Goal: Information Seeking & Learning: Learn about a topic

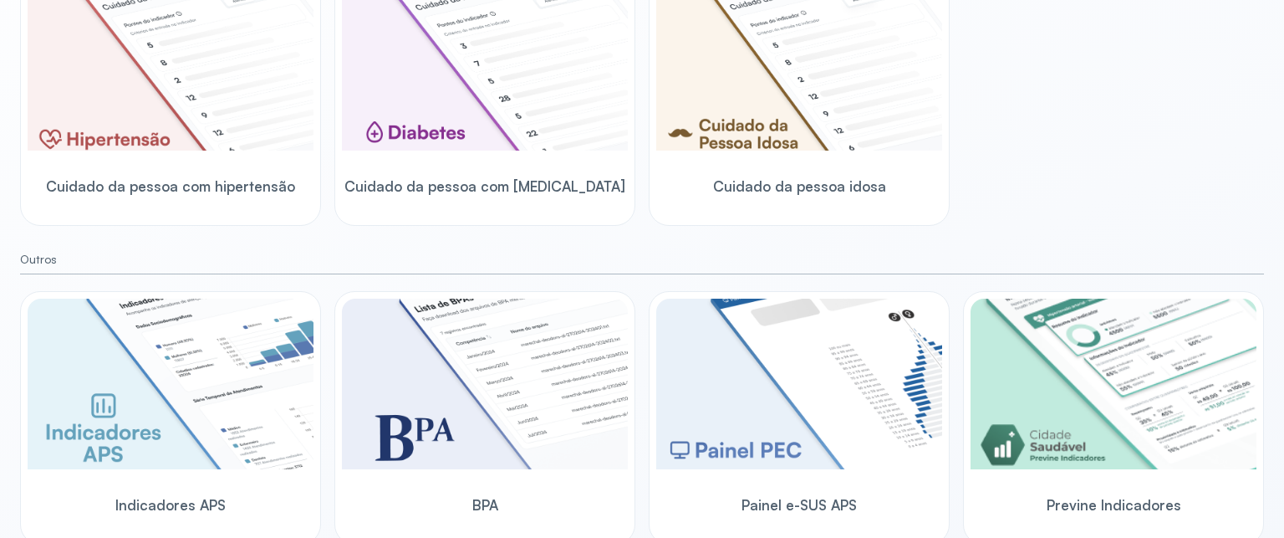
scroll to position [535, 0]
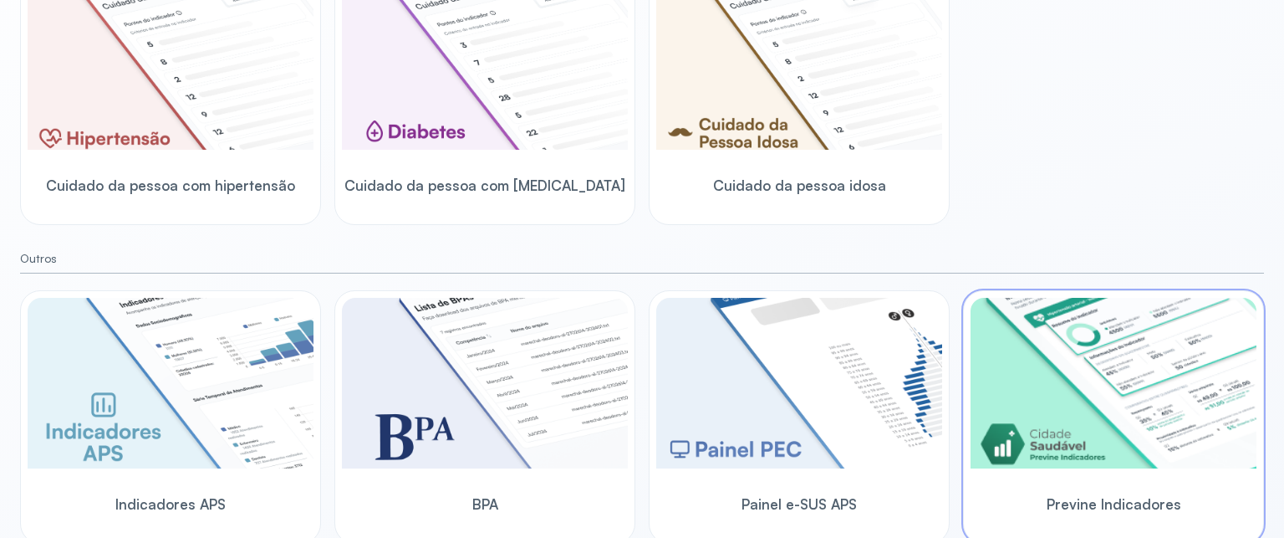
click at [1182, 309] on img at bounding box center [1114, 383] width 286 height 171
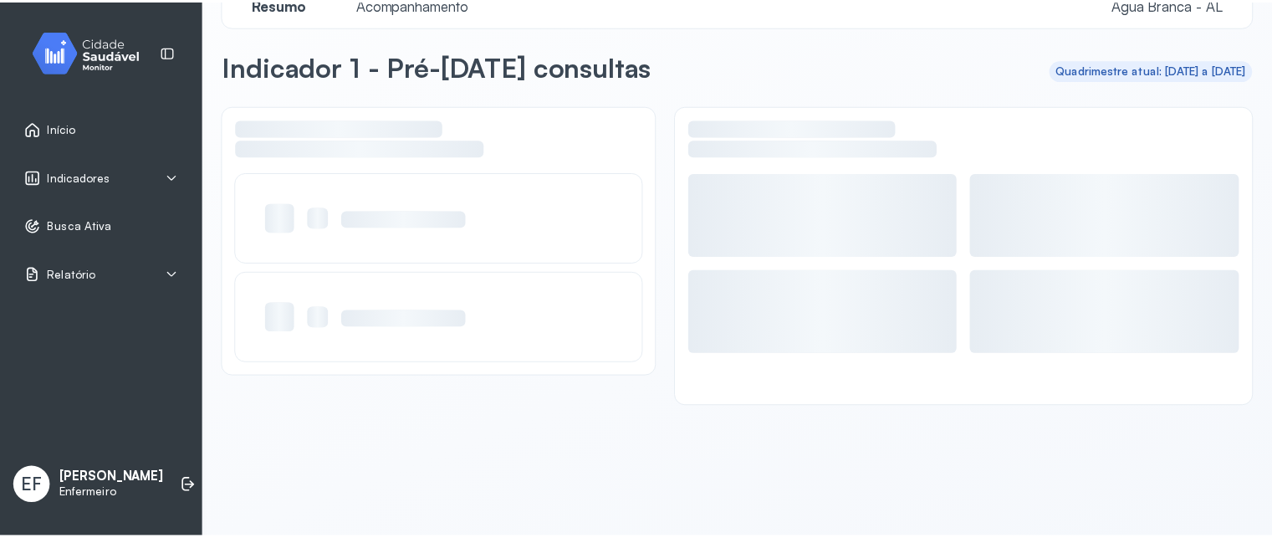
scroll to position [38, 0]
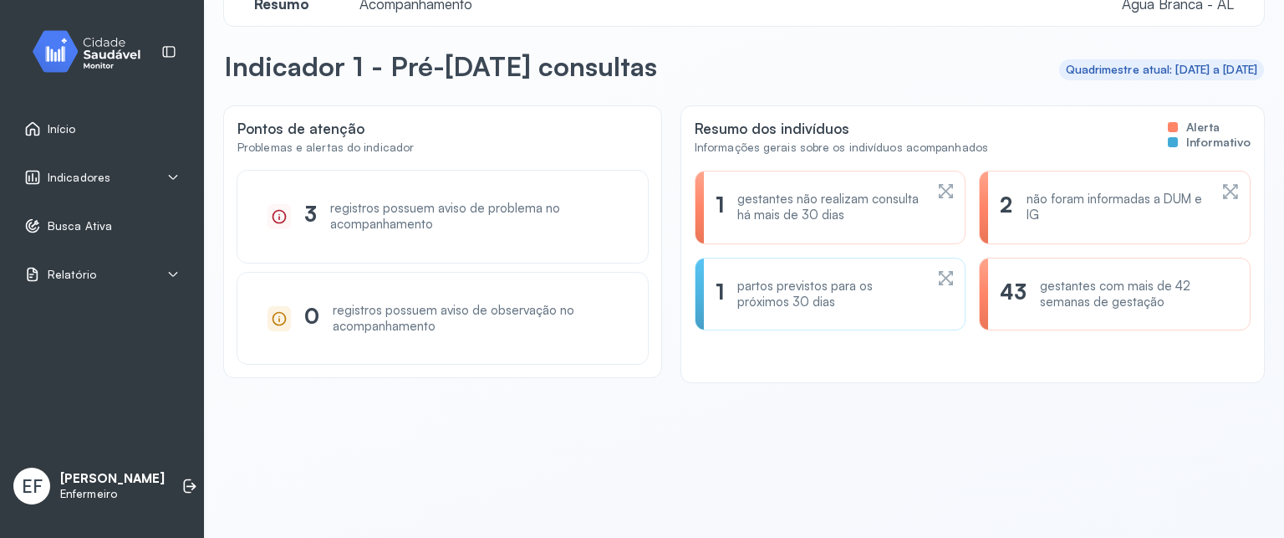
click at [184, 171] on div "Indicadores" at bounding box center [102, 177] width 184 height 38
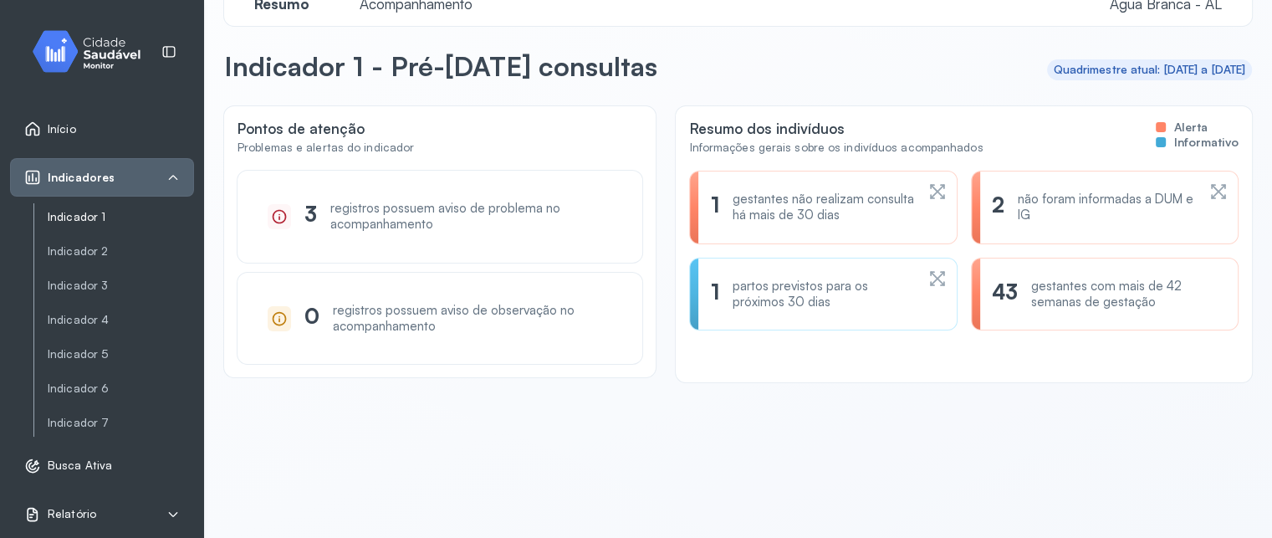
click at [132, 222] on link "Indicador 1" at bounding box center [121, 217] width 146 height 14
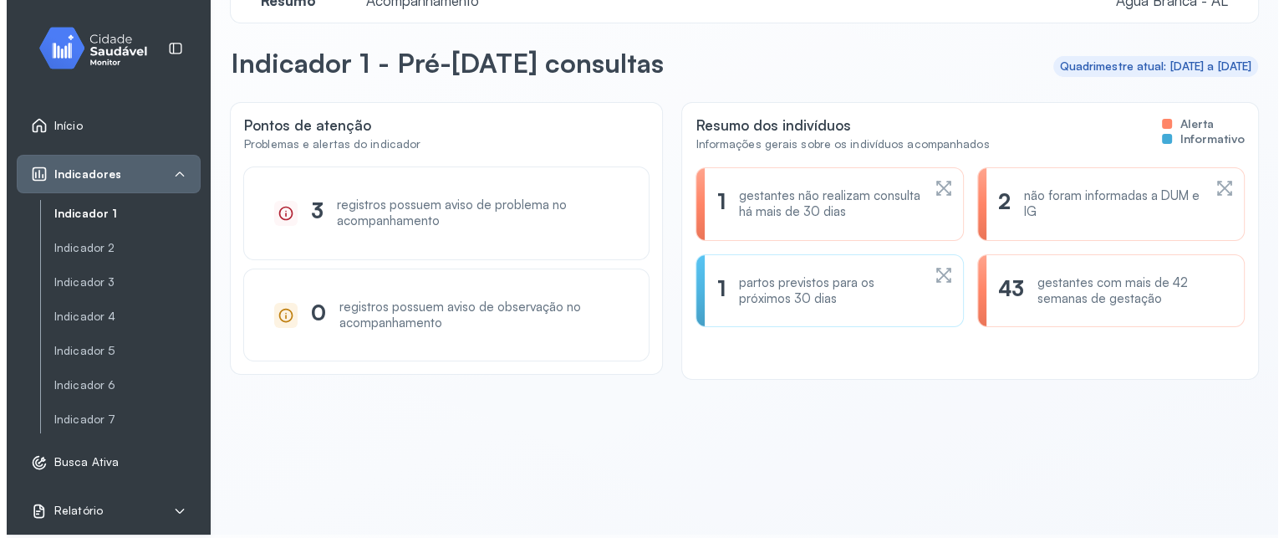
scroll to position [0, 0]
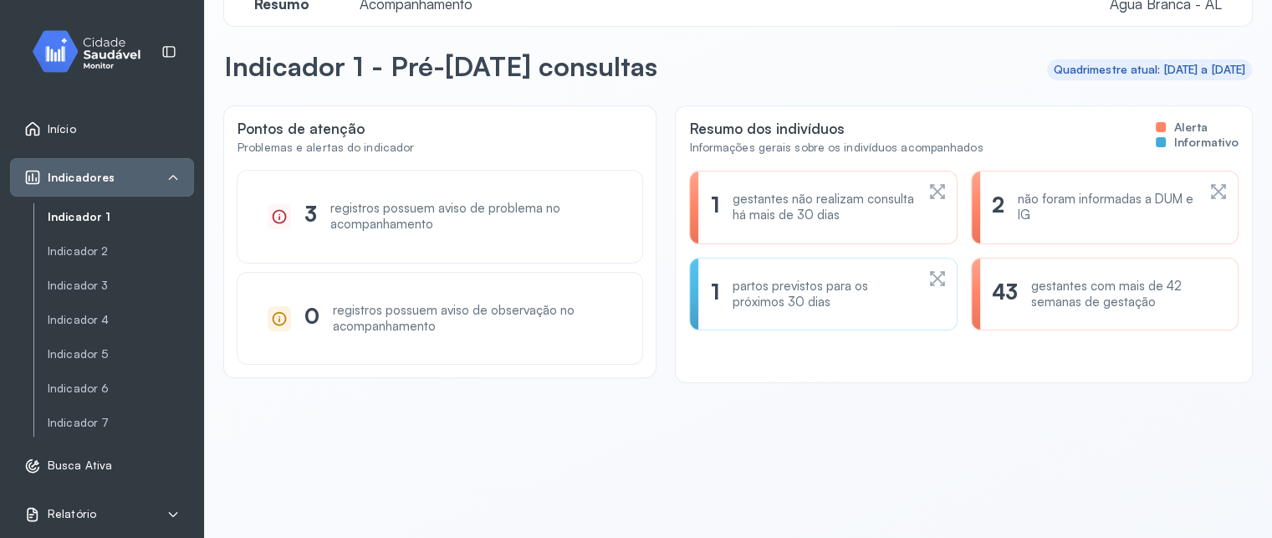
click at [79, 136] on link "Início" at bounding box center [102, 128] width 156 height 17
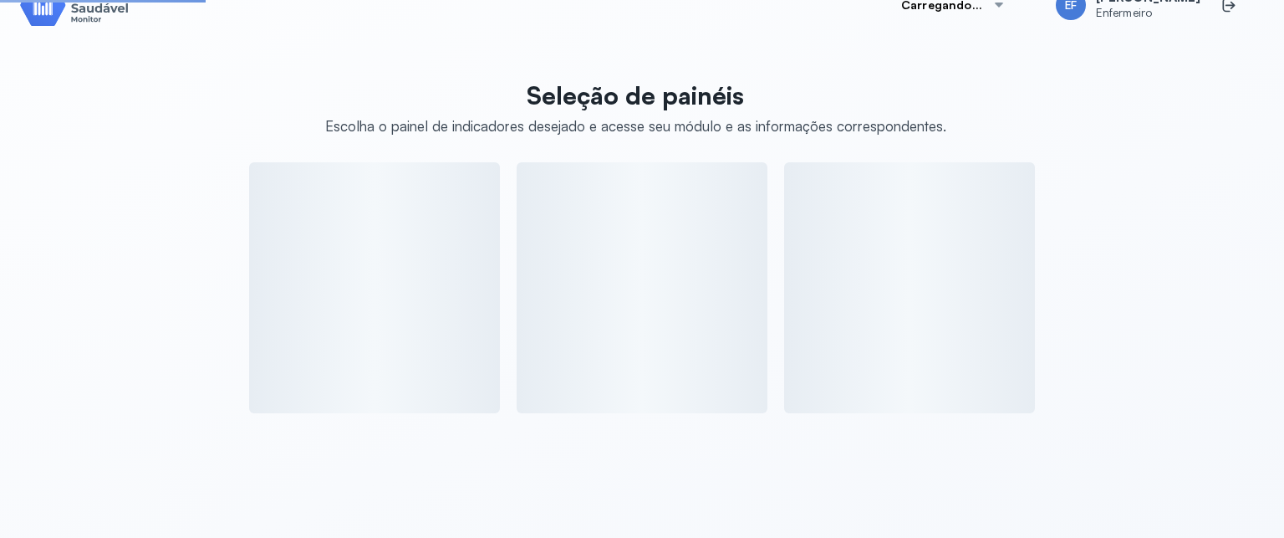
scroll to position [535, 0]
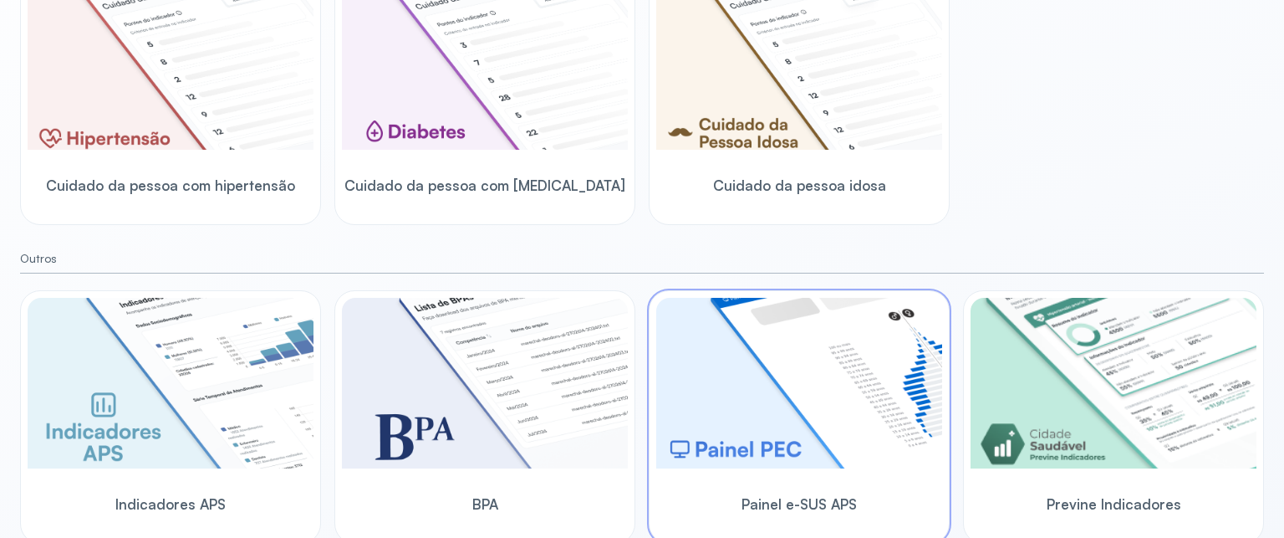
click at [758, 366] on img at bounding box center [799, 383] width 286 height 171
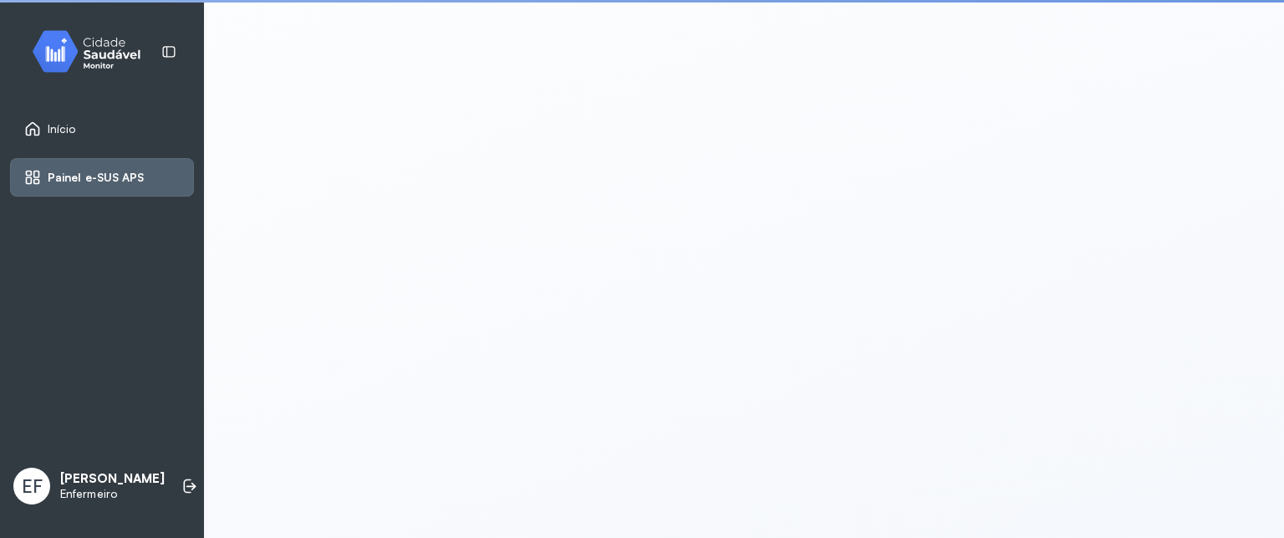
scroll to position [3, 0]
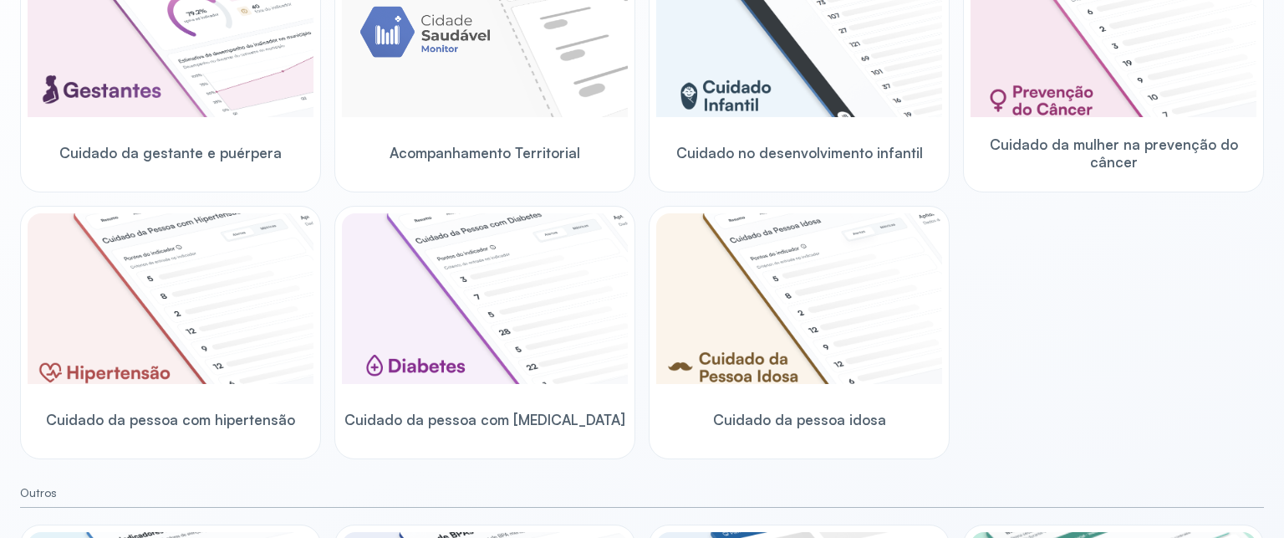
scroll to position [314, 0]
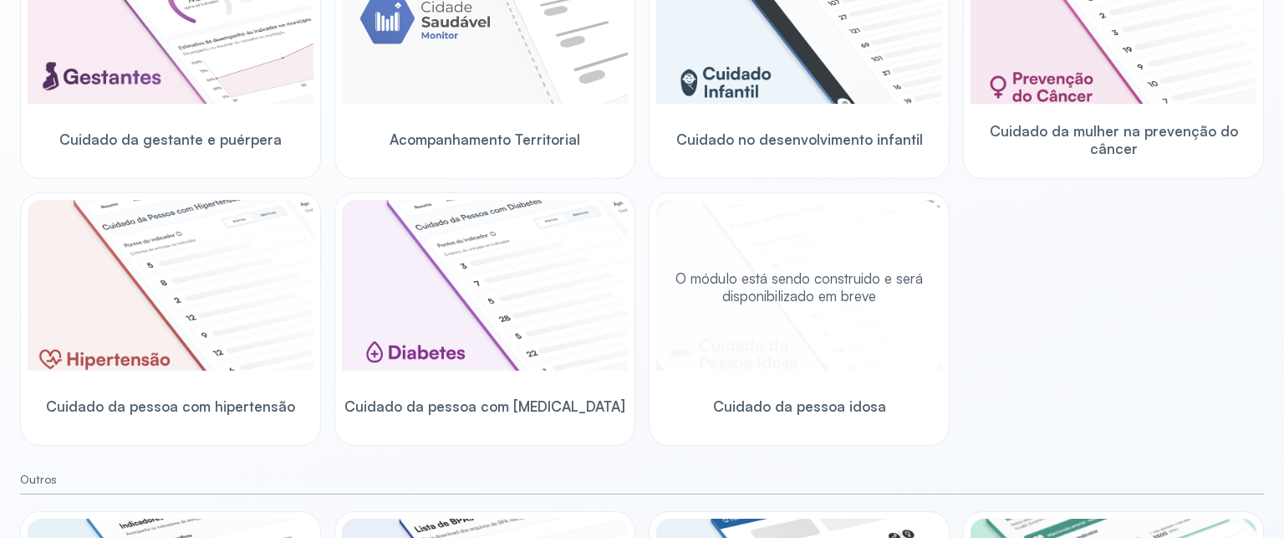
click at [875, 319] on div "O módulo está sendo construido e será disponibilizado em breve" at bounding box center [799, 287] width 286 height 174
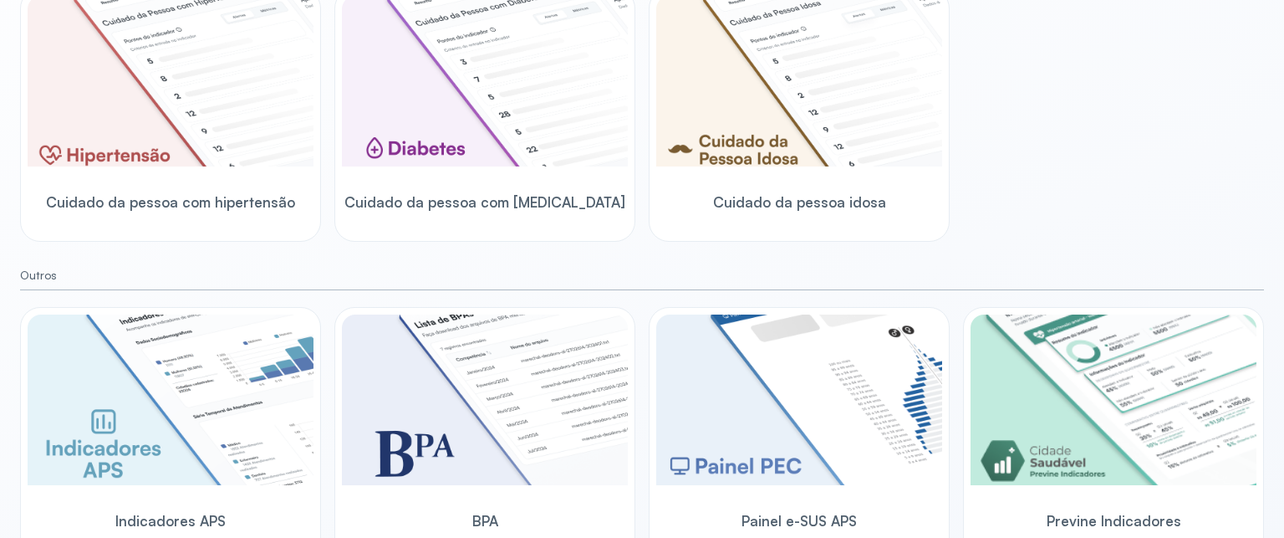
scroll to position [541, 0]
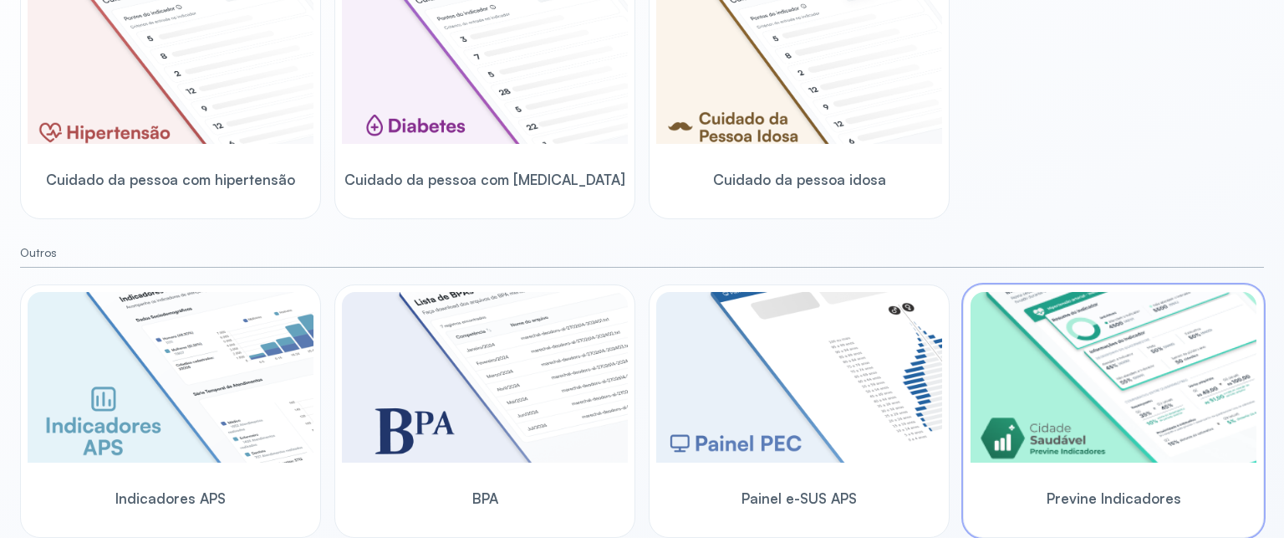
click at [1094, 334] on img at bounding box center [1114, 377] width 286 height 171
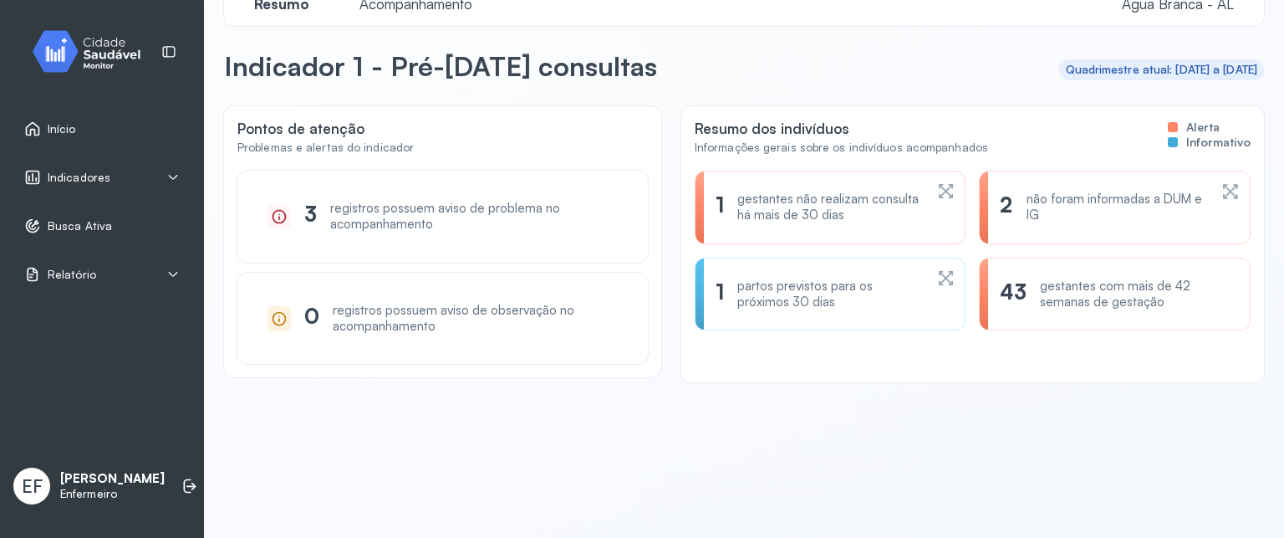
click at [177, 172] on icon at bounding box center [172, 177] width 13 height 13
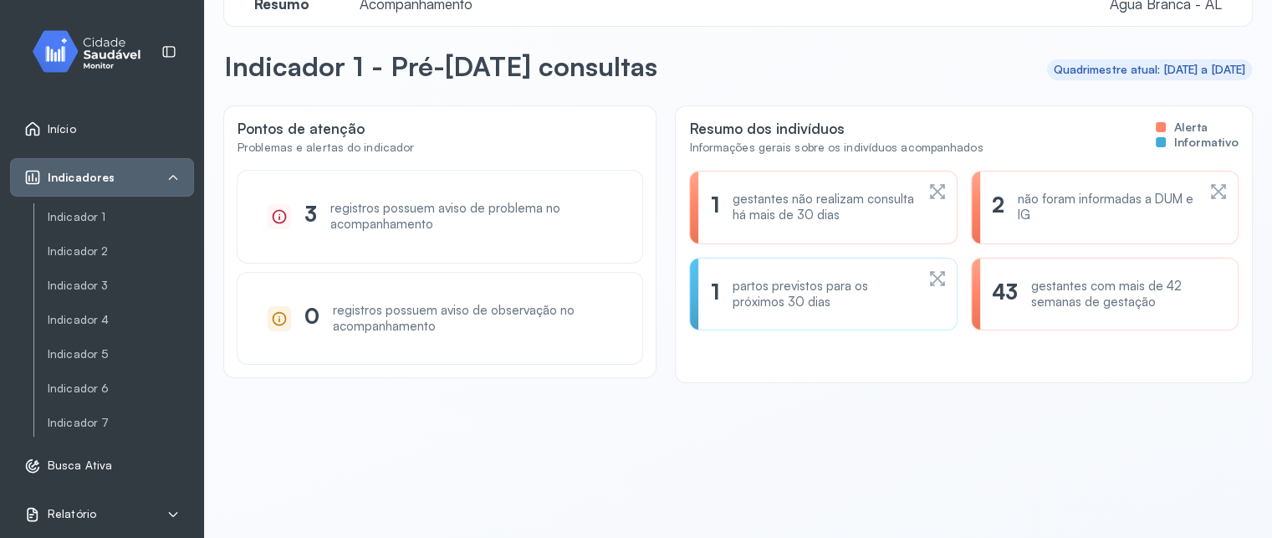
click at [177, 172] on icon at bounding box center [172, 177] width 13 height 13
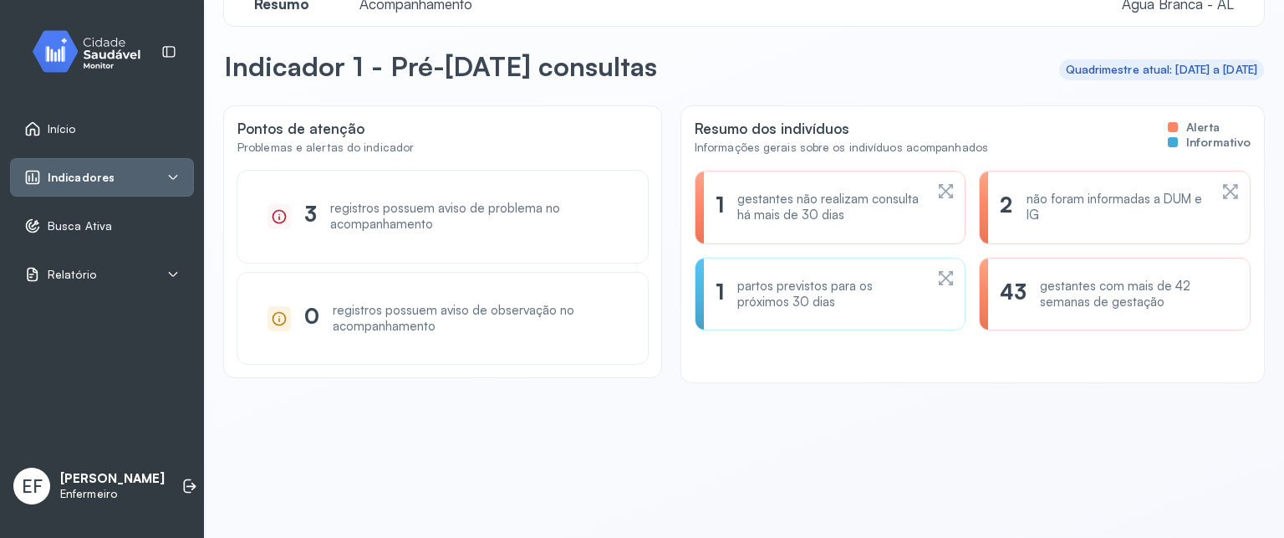
click at [173, 275] on icon at bounding box center [173, 274] width 9 height 5
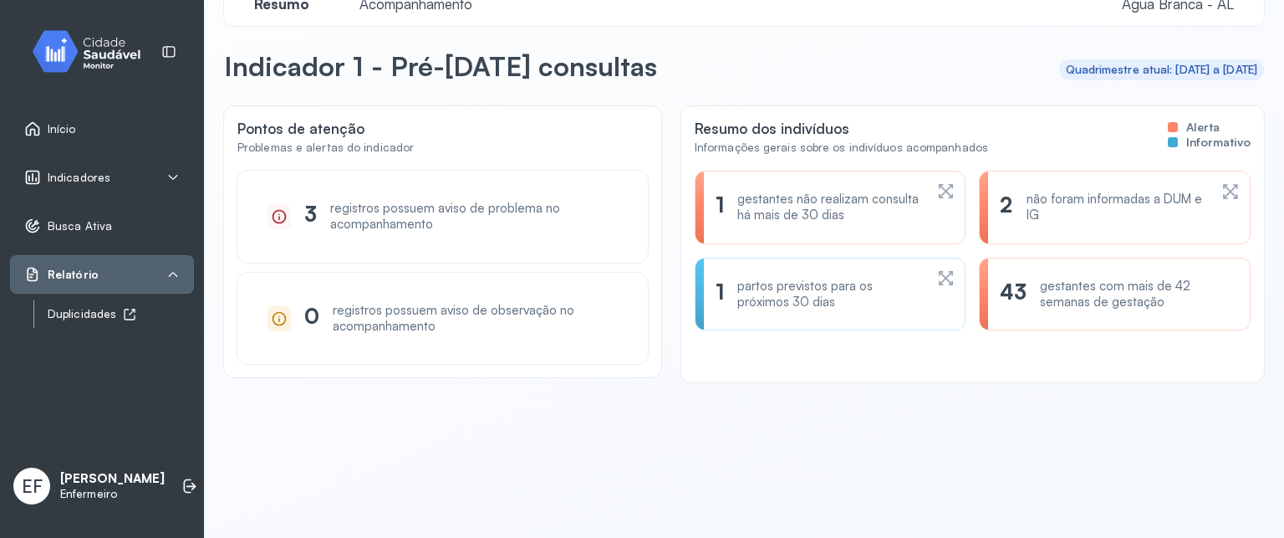
click at [87, 304] on link "Duplicidades" at bounding box center [121, 314] width 146 height 21
click at [118, 66] on img at bounding box center [93, 51] width 151 height 49
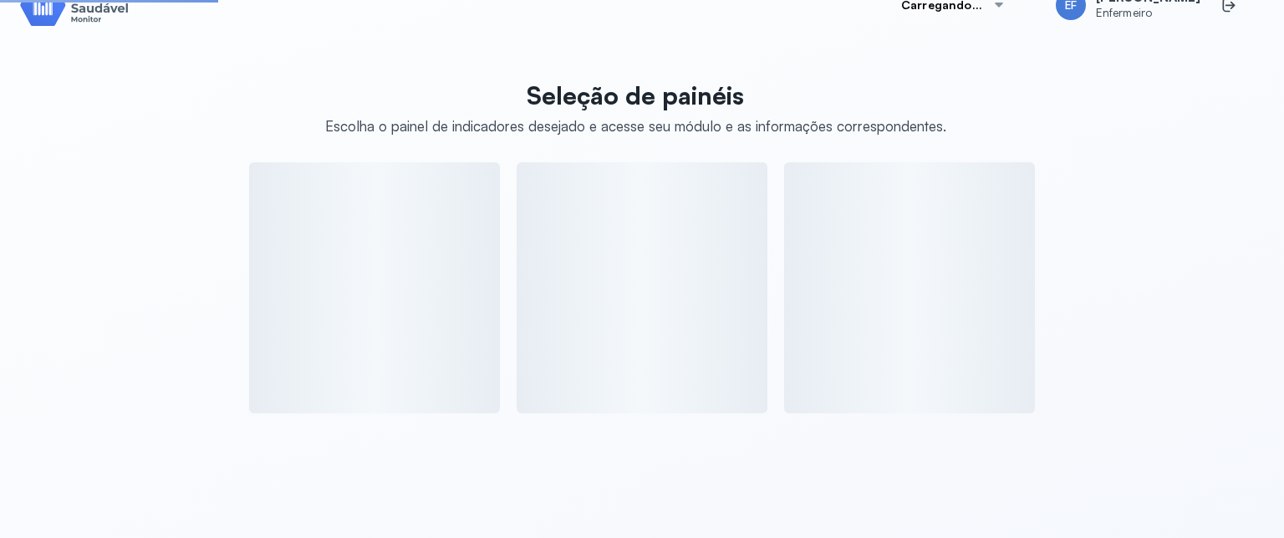
scroll to position [541, 0]
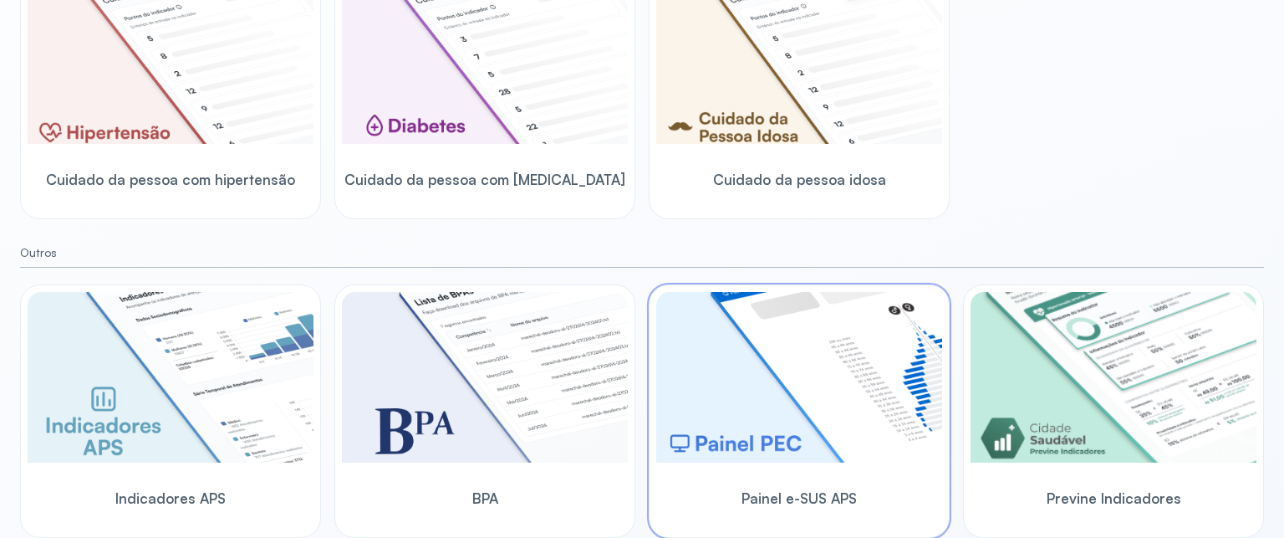
click at [784, 350] on img at bounding box center [799, 377] width 286 height 171
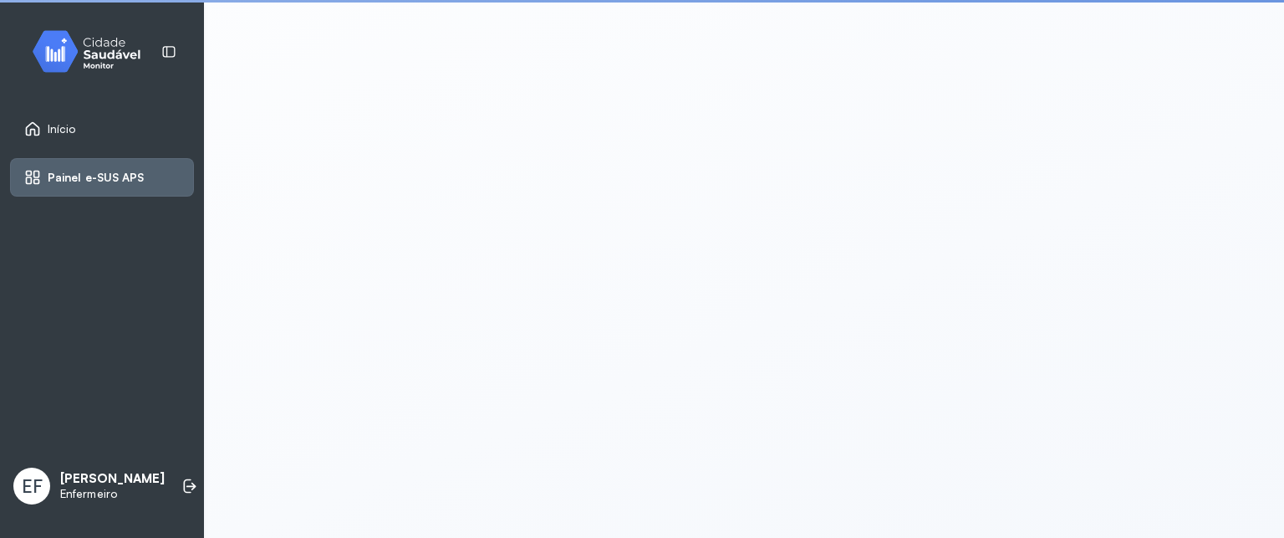
scroll to position [3, 0]
